Goal: Task Accomplishment & Management: Use online tool/utility

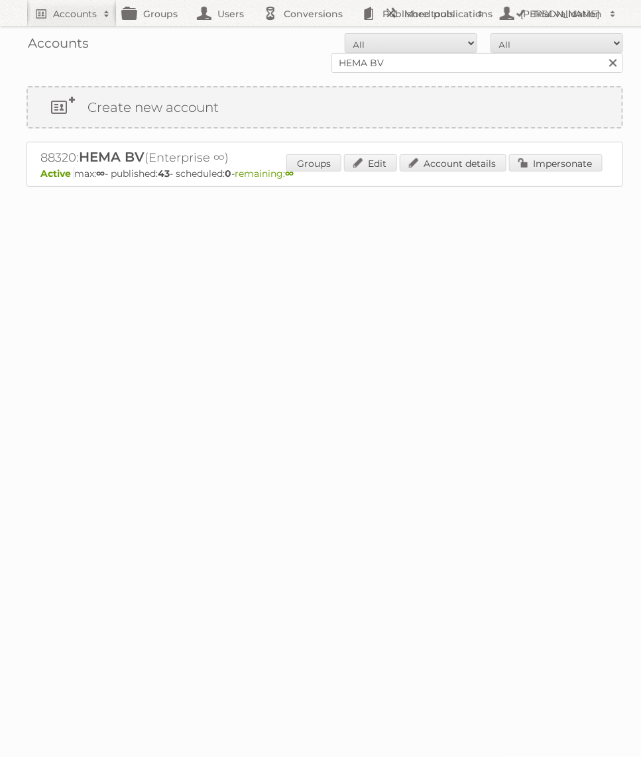
click at [363, 70] on input "HEMA BV" at bounding box center [477, 63] width 292 height 20
type input "Praxis"
click at [602, 53] on input "Search" at bounding box center [612, 63] width 20 height 20
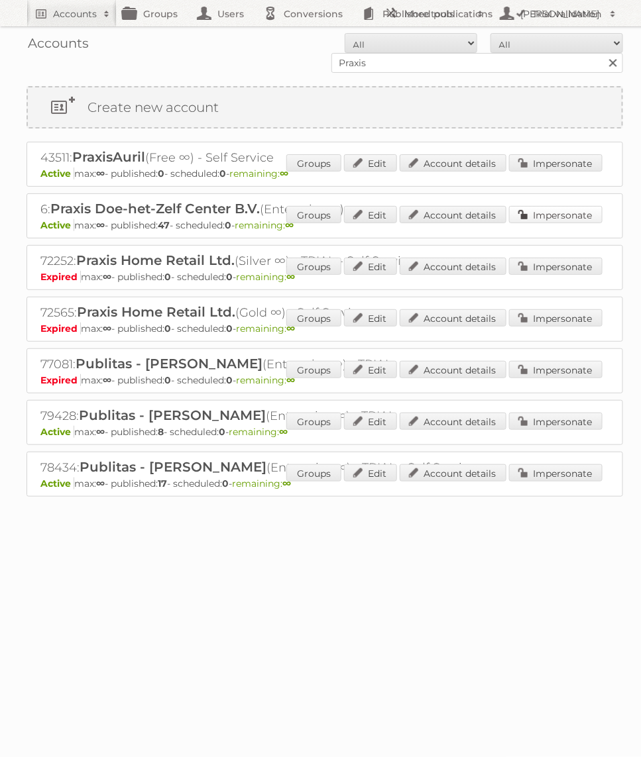
click at [536, 220] on link "Impersonate" at bounding box center [555, 214] width 93 height 17
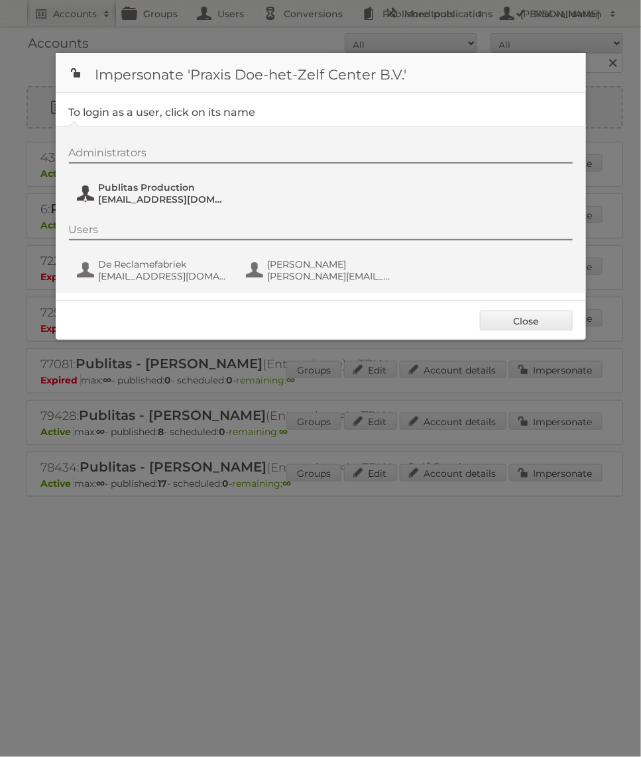
click at [194, 202] on span "[EMAIL_ADDRESS][DOMAIN_NAME]" at bounding box center [163, 199] width 129 height 12
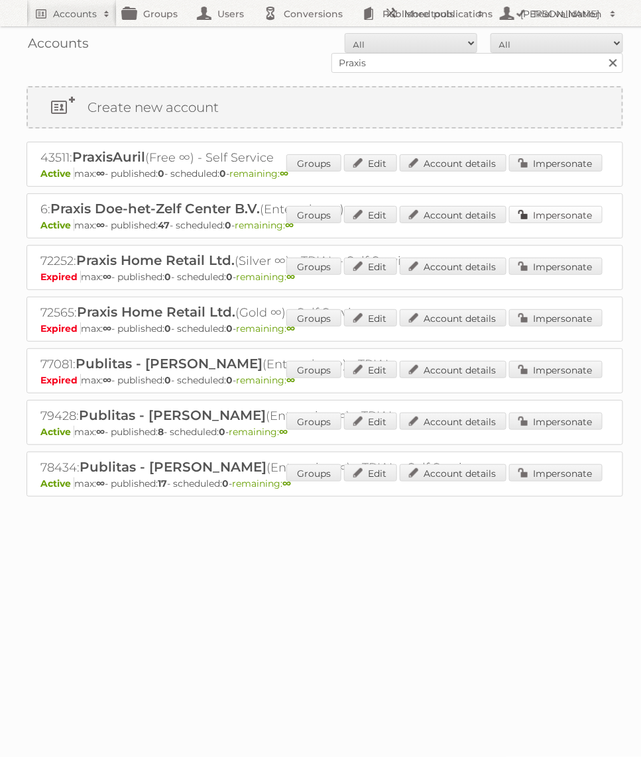
click at [535, 211] on link "Impersonate" at bounding box center [555, 214] width 93 height 17
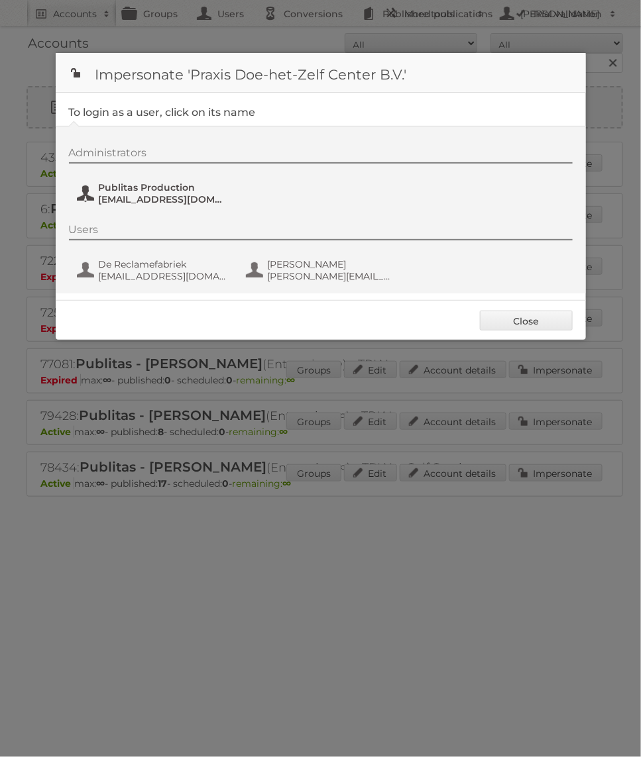
click at [158, 187] on span "Publitas Production" at bounding box center [163, 188] width 129 height 12
